Goal: Information Seeking & Learning: Find specific page/section

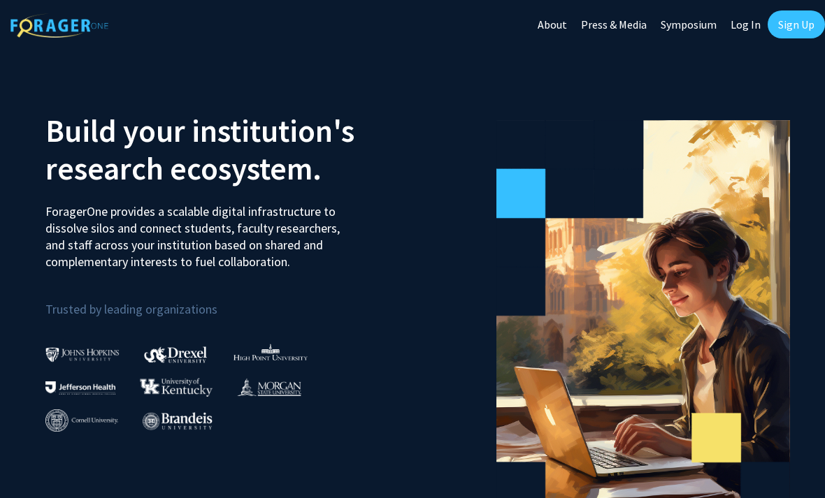
click at [750, 24] on link "Log In" at bounding box center [745, 24] width 44 height 49
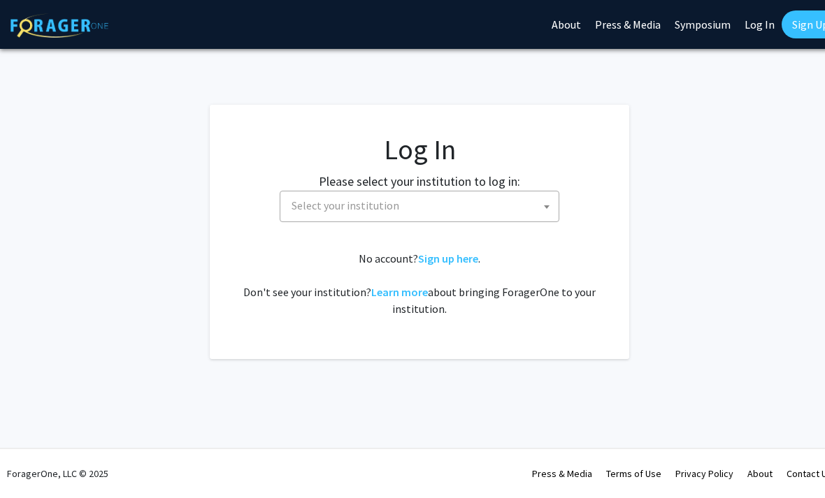
click at [526, 194] on span "Select your institution" at bounding box center [422, 206] width 273 height 29
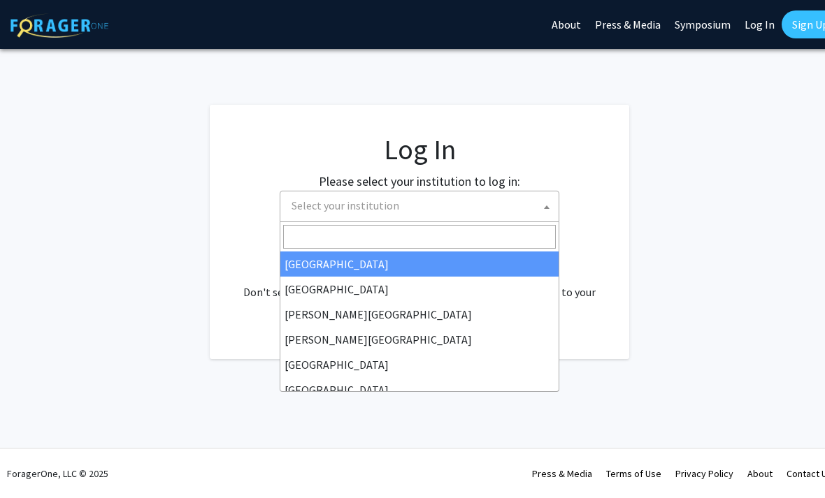
select select "27"
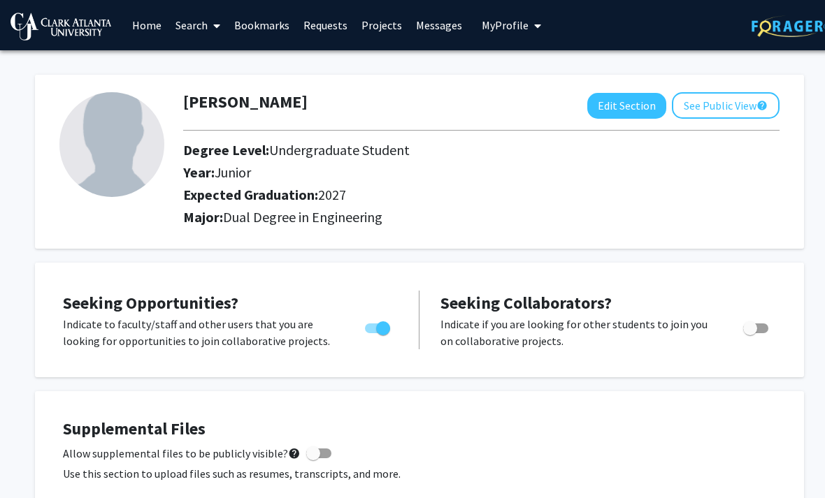
click at [387, 23] on link "Projects" at bounding box center [381, 25] width 55 height 49
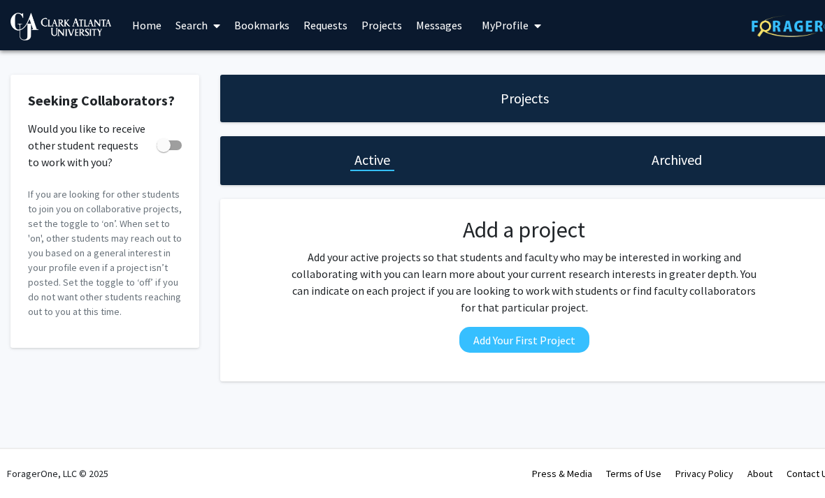
click at [677, 164] on h1 "Archived" at bounding box center [676, 160] width 50 height 20
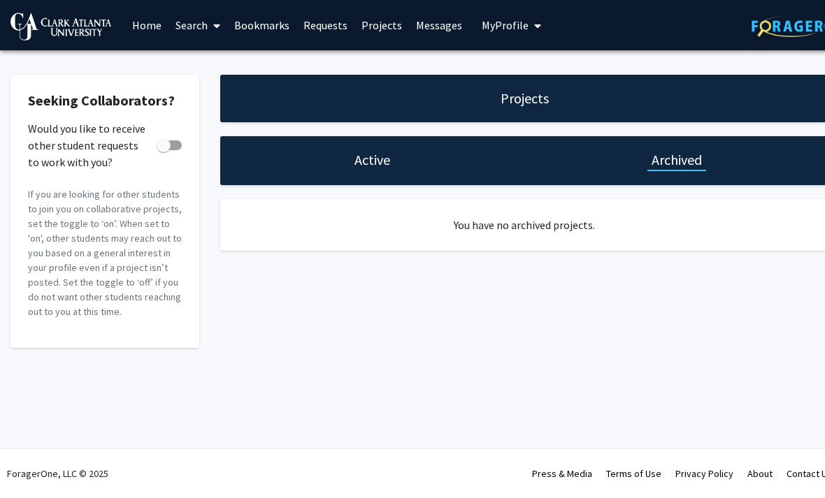
click at [317, 185] on div "Projects Active Archived You have no archived projects." at bounding box center [524, 211] width 629 height 273
click at [158, 29] on link "Home" at bounding box center [146, 25] width 43 height 49
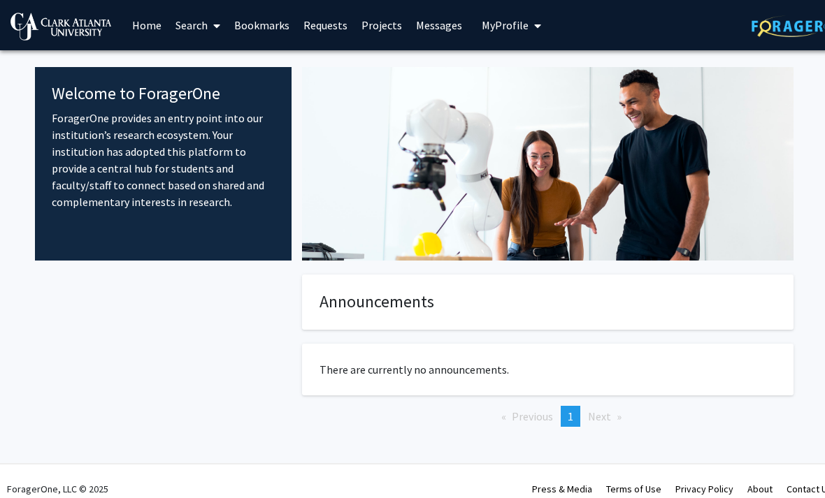
scroll to position [13, 0]
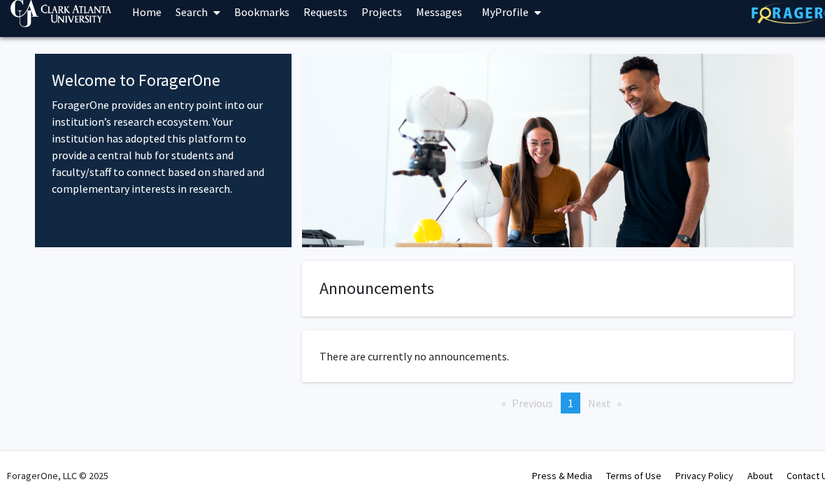
click at [543, 287] on h4 "Announcements" at bounding box center [547, 289] width 456 height 20
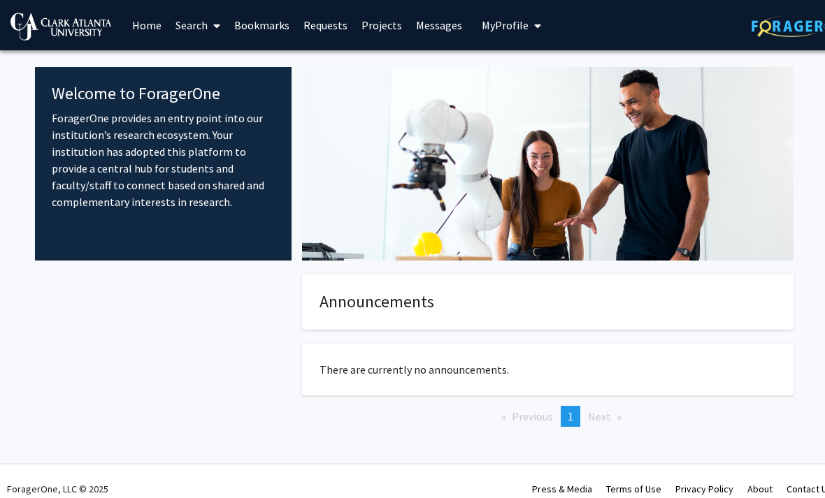
click at [221, 32] on link "Search" at bounding box center [197, 25] width 59 height 49
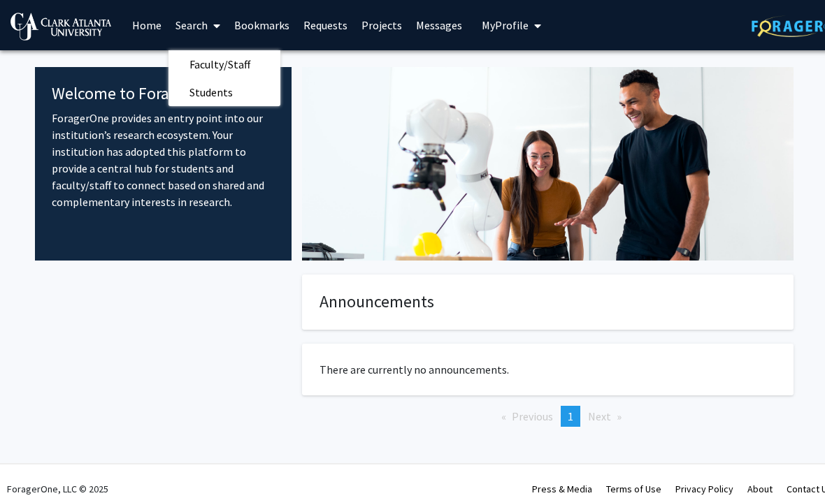
click at [243, 65] on span "Faculty/Staff" at bounding box center [219, 64] width 103 height 28
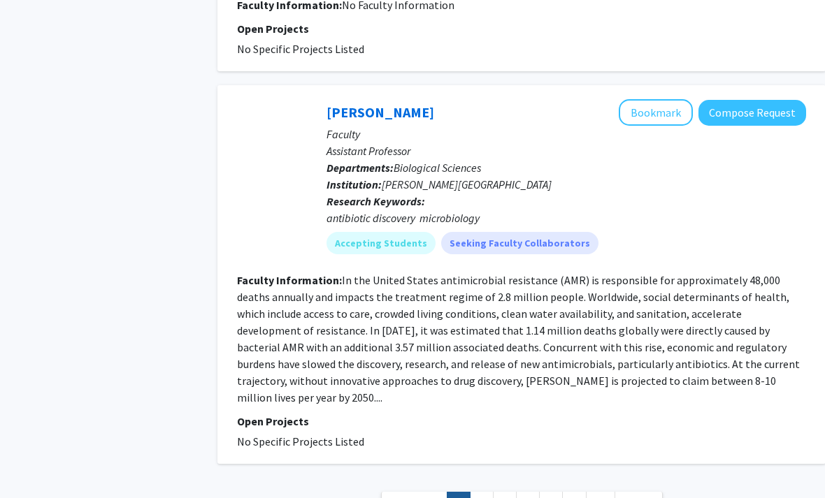
scroll to position [2133, 2]
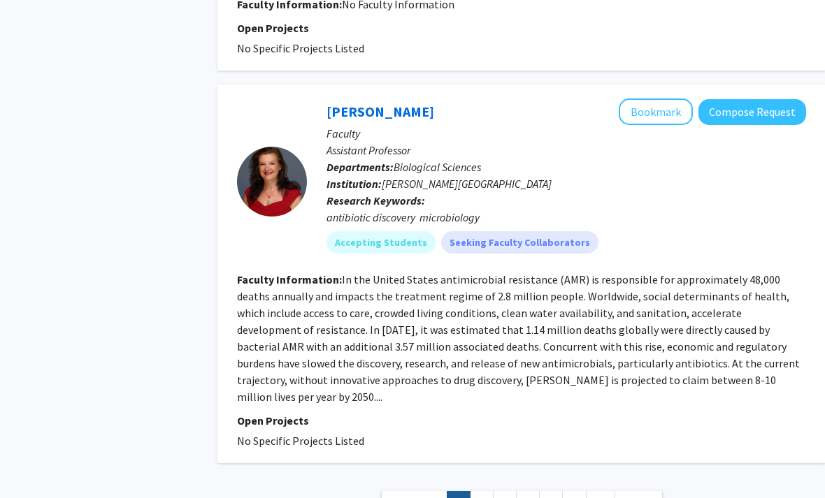
click at [640, 496] on span "Next »" at bounding box center [638, 503] width 30 height 14
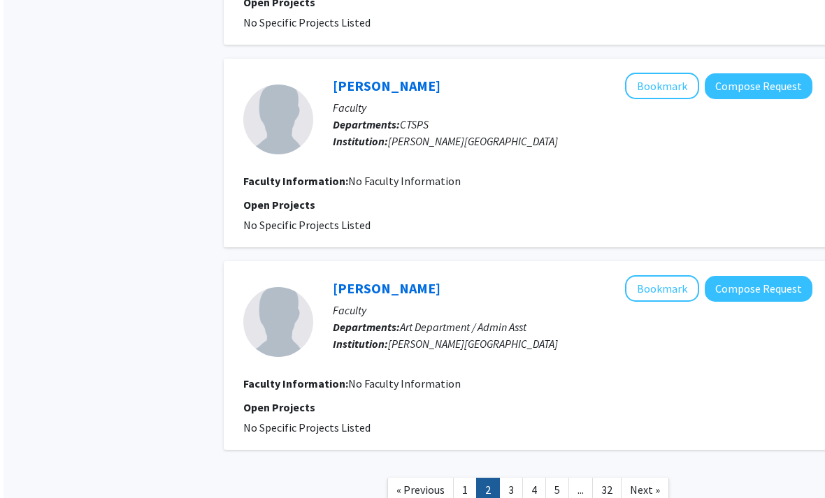
scroll to position [1865, 0]
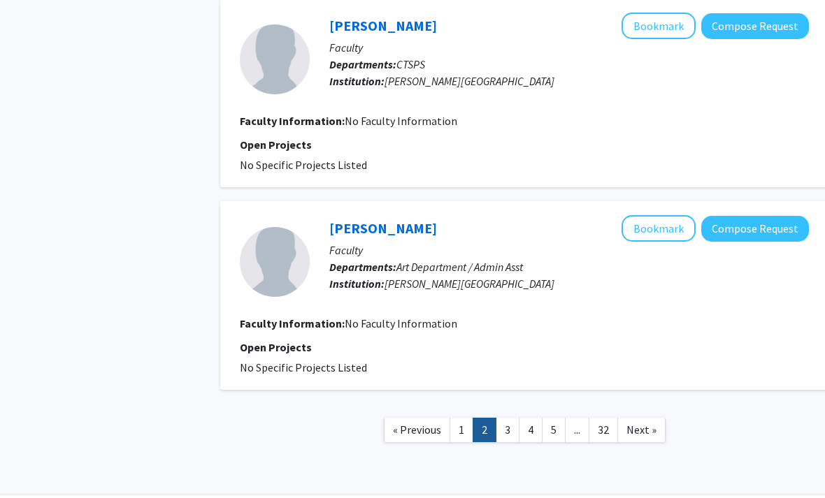
click at [656, 424] on link "Next »" at bounding box center [641, 430] width 48 height 24
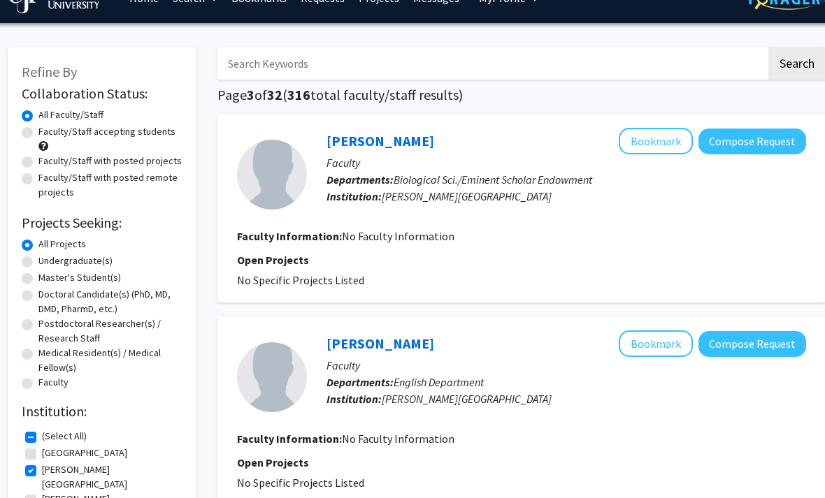
scroll to position [34, 3]
